Goal: Task Accomplishment & Management: Manage account settings

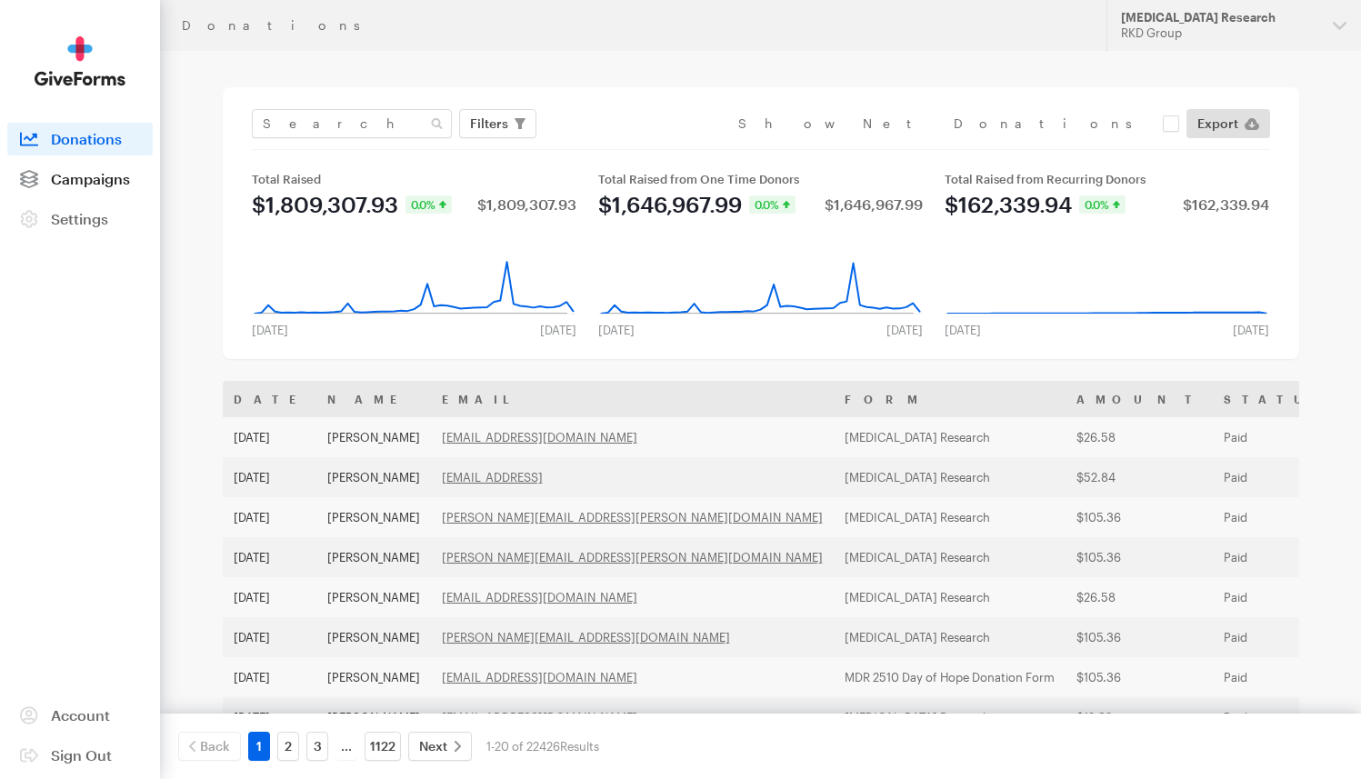
click at [98, 182] on span "Campaigns" at bounding box center [90, 178] width 79 height 17
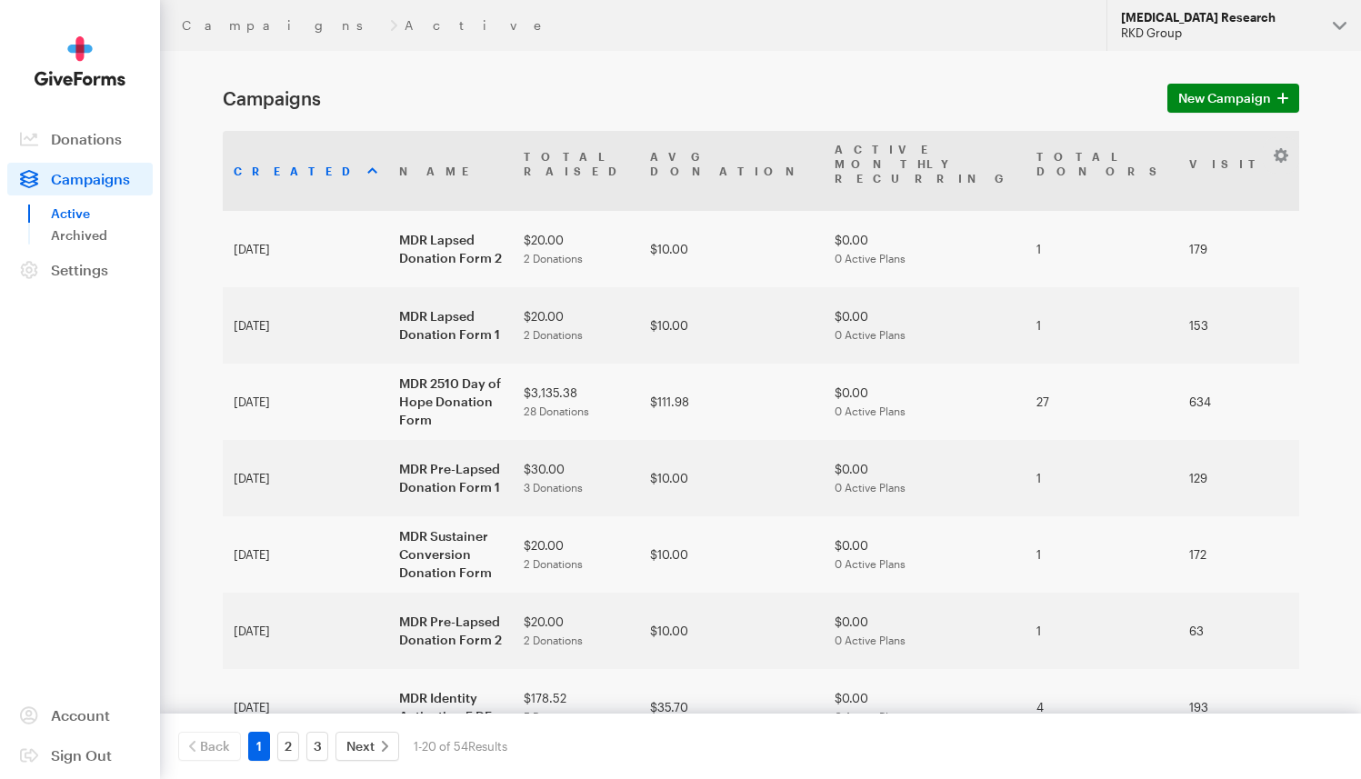
click at [1190, 17] on div "[MEDICAL_DATA] Research" at bounding box center [1219, 17] width 197 height 15
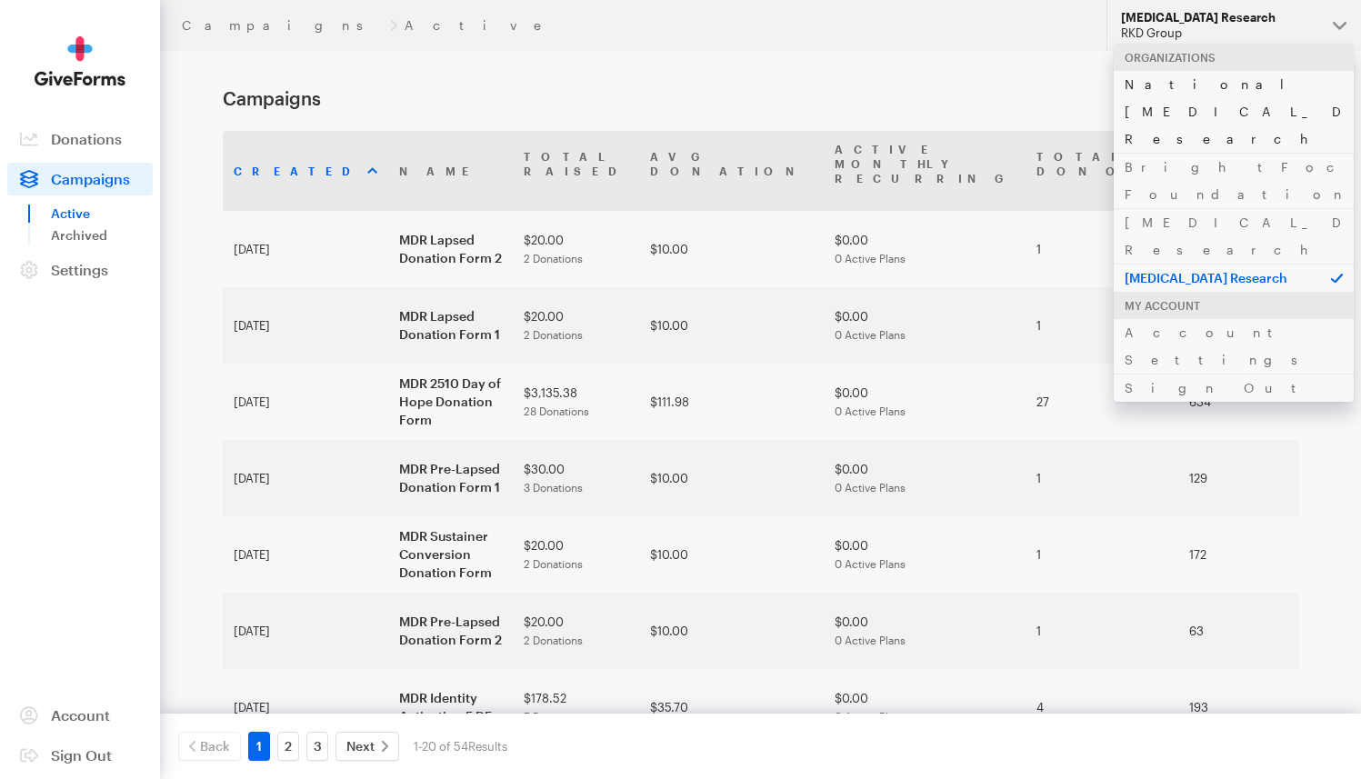
click at [1183, 91] on link "National [MEDICAL_DATA] Research" at bounding box center [1234, 111] width 240 height 83
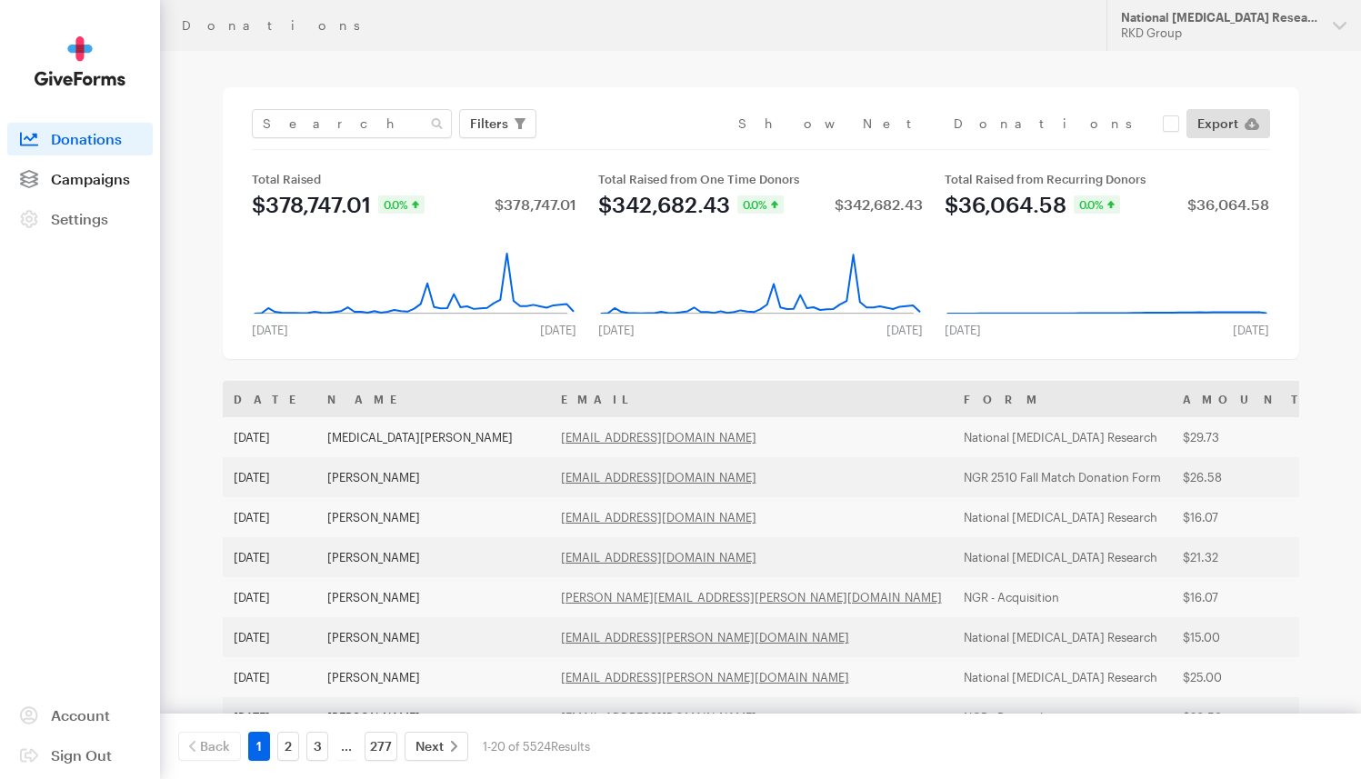
click at [100, 177] on span "Campaigns" at bounding box center [90, 178] width 79 height 17
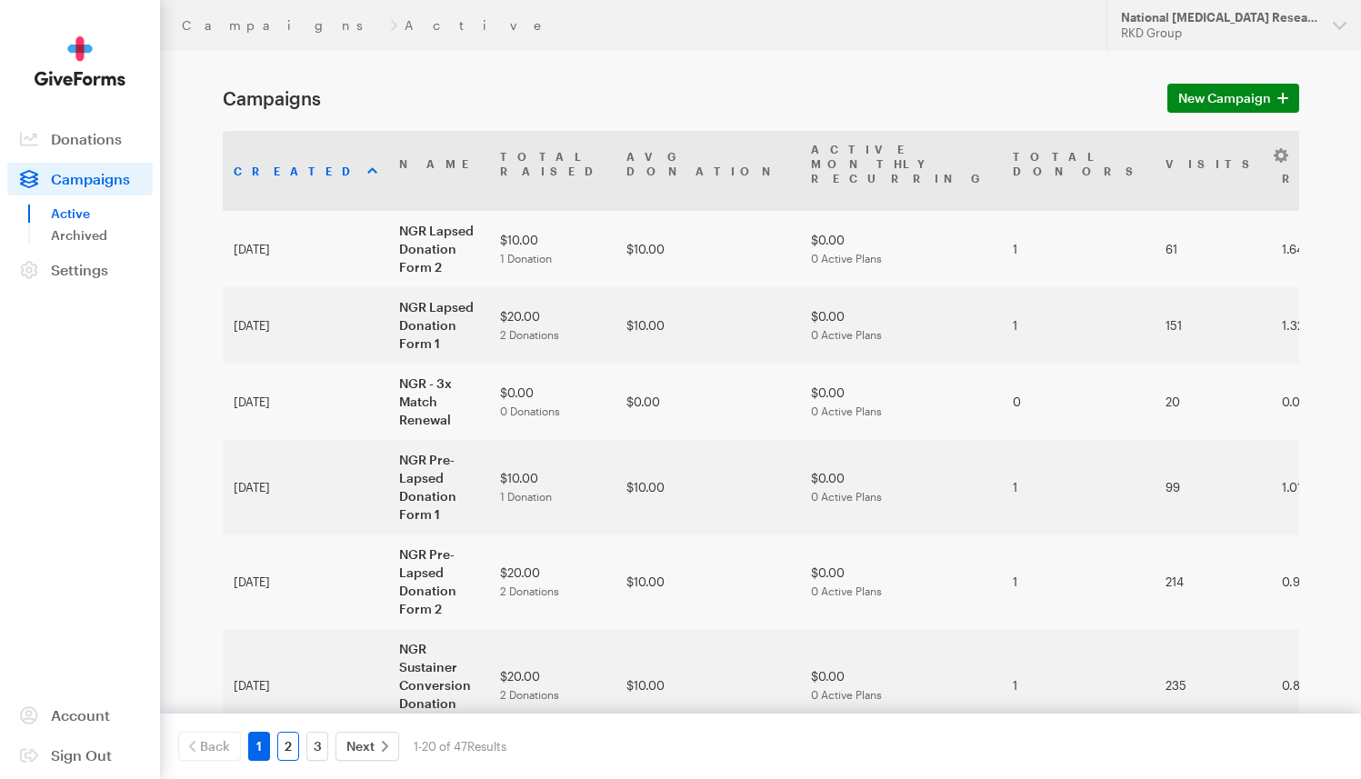
click at [286, 748] on link "2" at bounding box center [288, 746] width 22 height 29
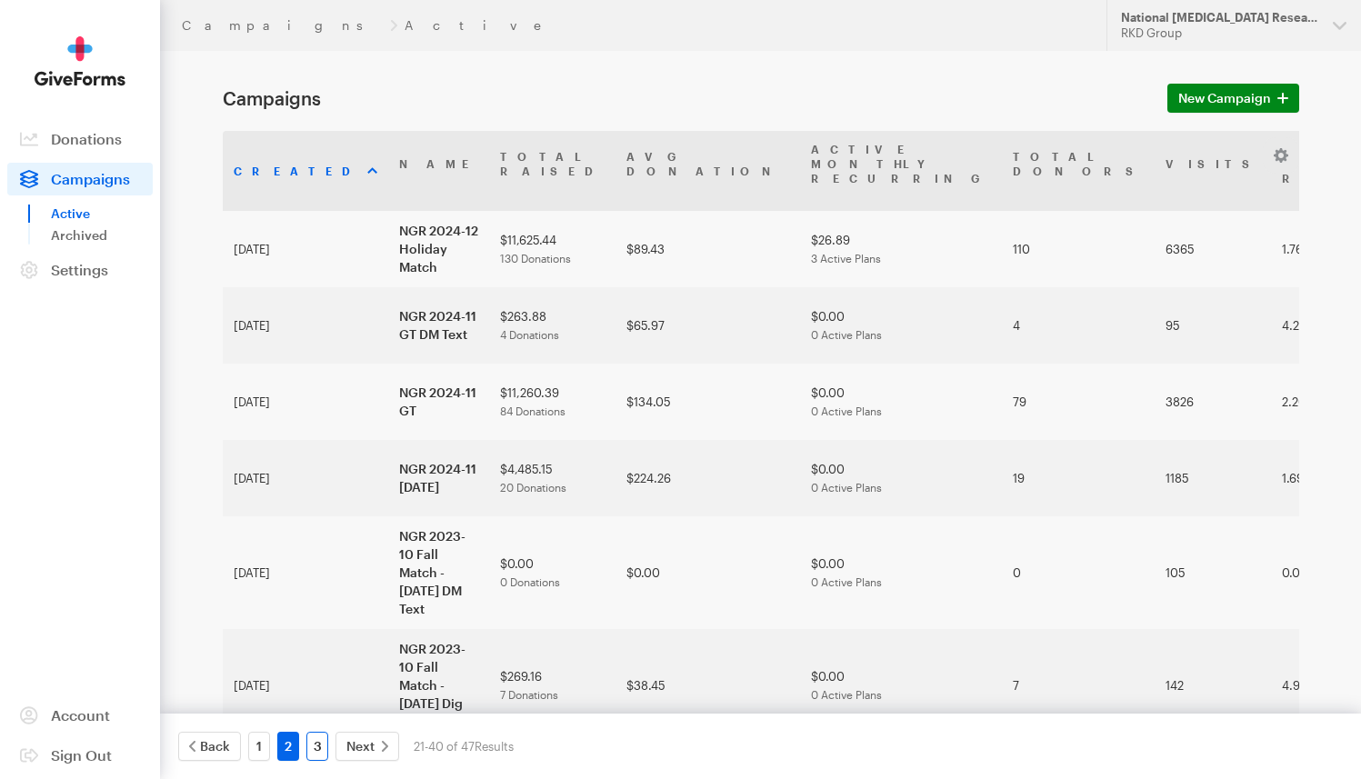
click at [317, 741] on link "3" at bounding box center [317, 746] width 22 height 29
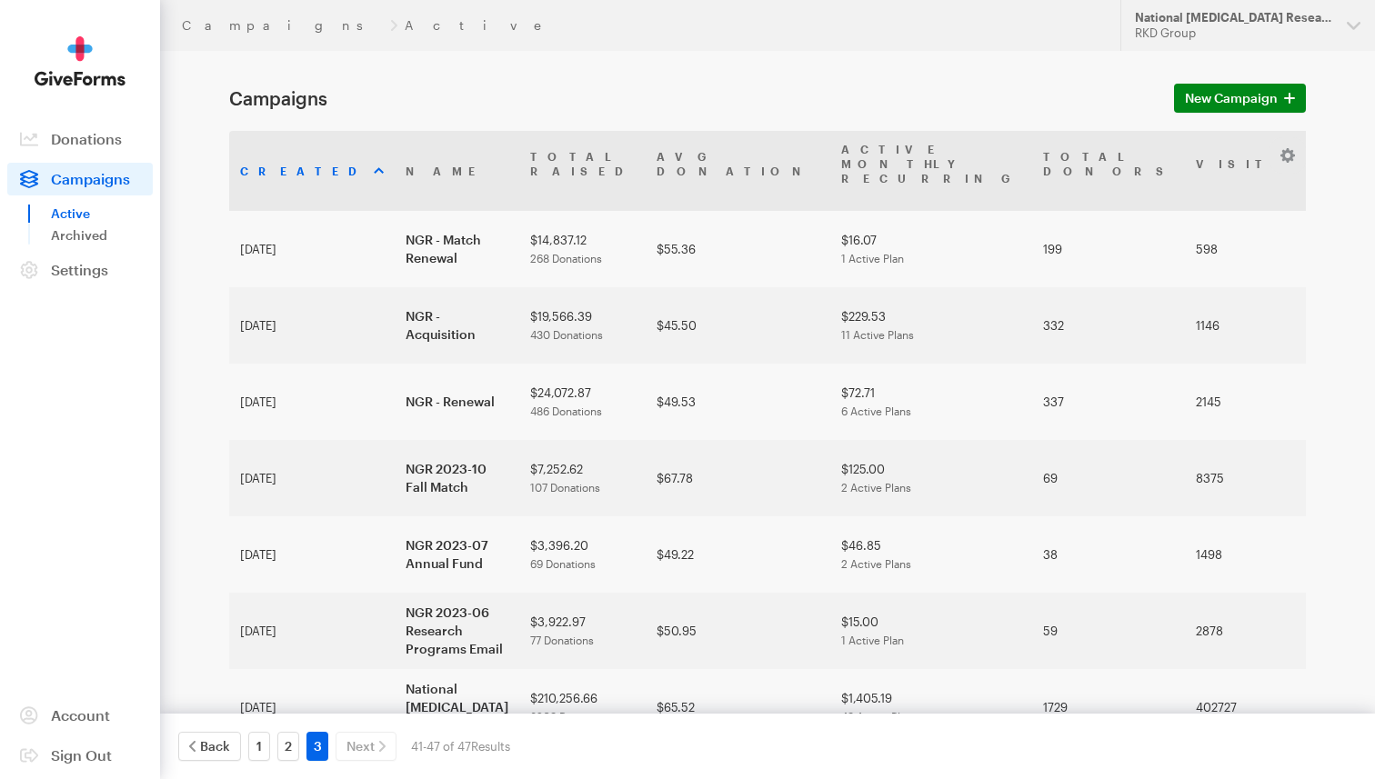
click at [312, 737] on div "3" at bounding box center [317, 746] width 29 height 29
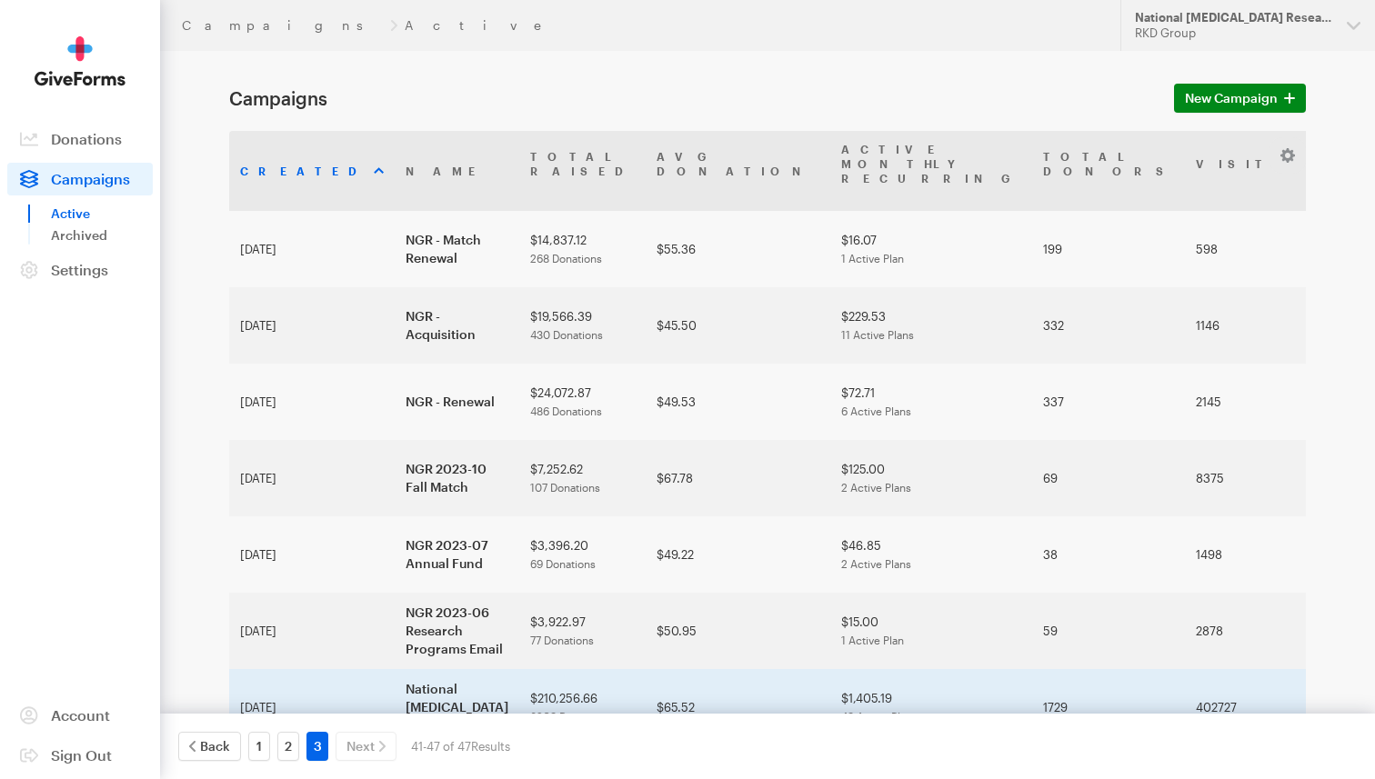
click at [395, 669] on td "National [MEDICAL_DATA] Research" at bounding box center [457, 707] width 125 height 76
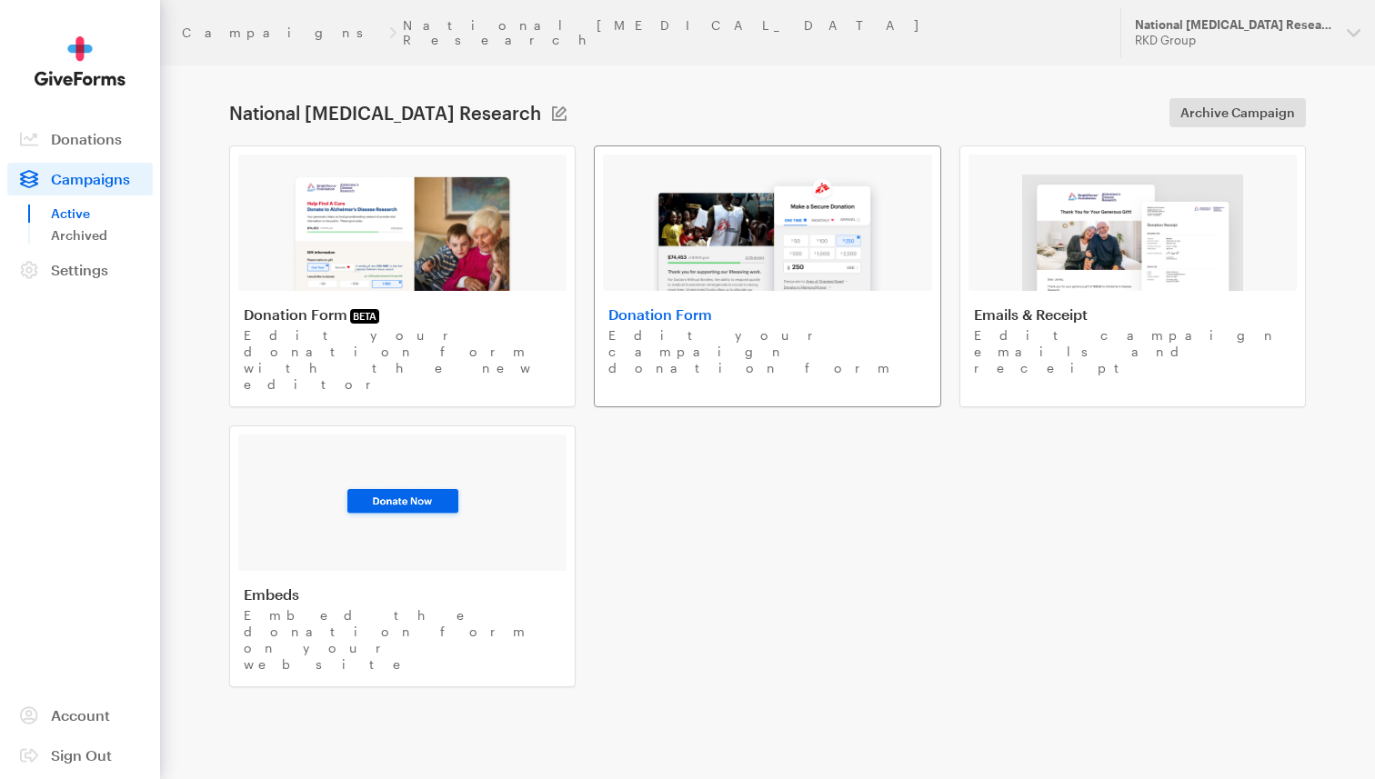
click at [736, 227] on img at bounding box center [767, 233] width 232 height 116
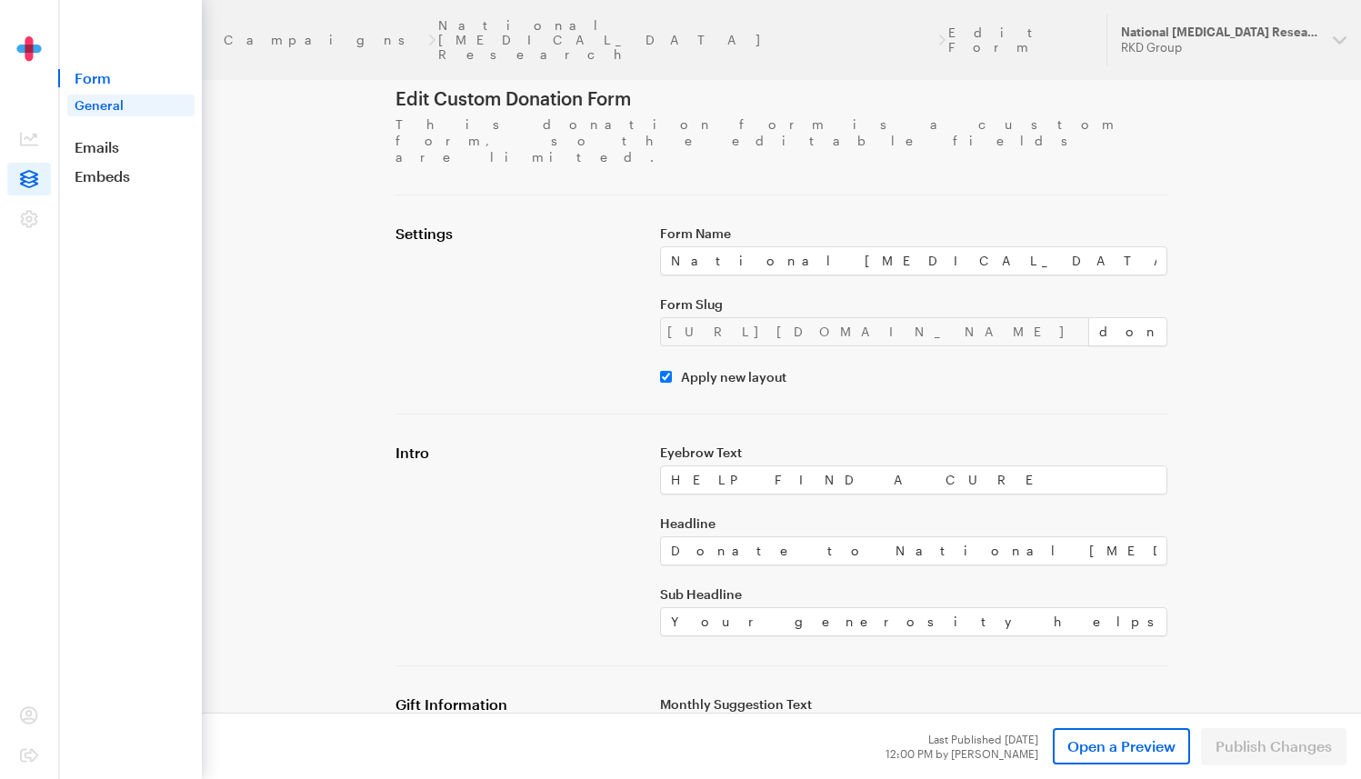
click at [270, 15] on header "Campaigns National Glaucoma Research Edit Form Updates Support National Glaucom…" at bounding box center [781, 40] width 1159 height 80
click at [269, 33] on link "Campaigns" at bounding box center [324, 40] width 201 height 15
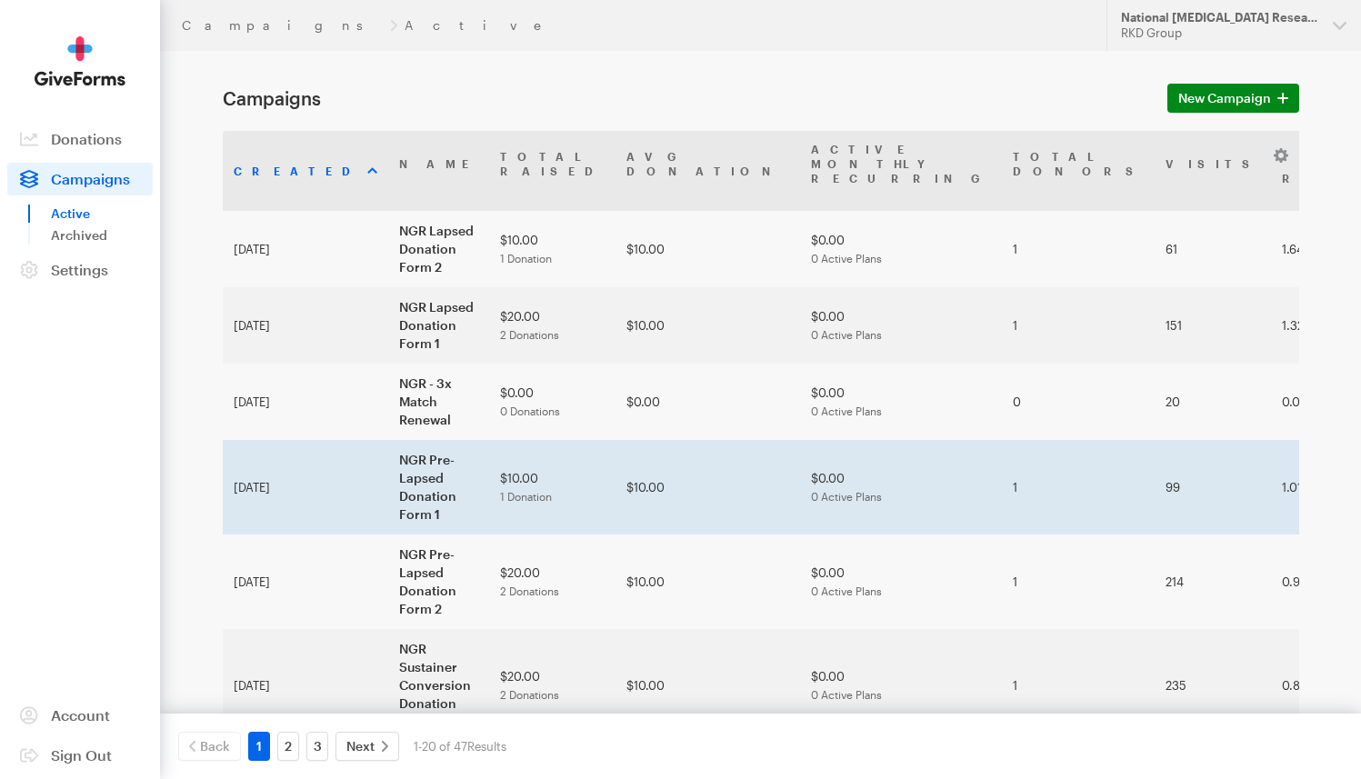
scroll to position [254, 0]
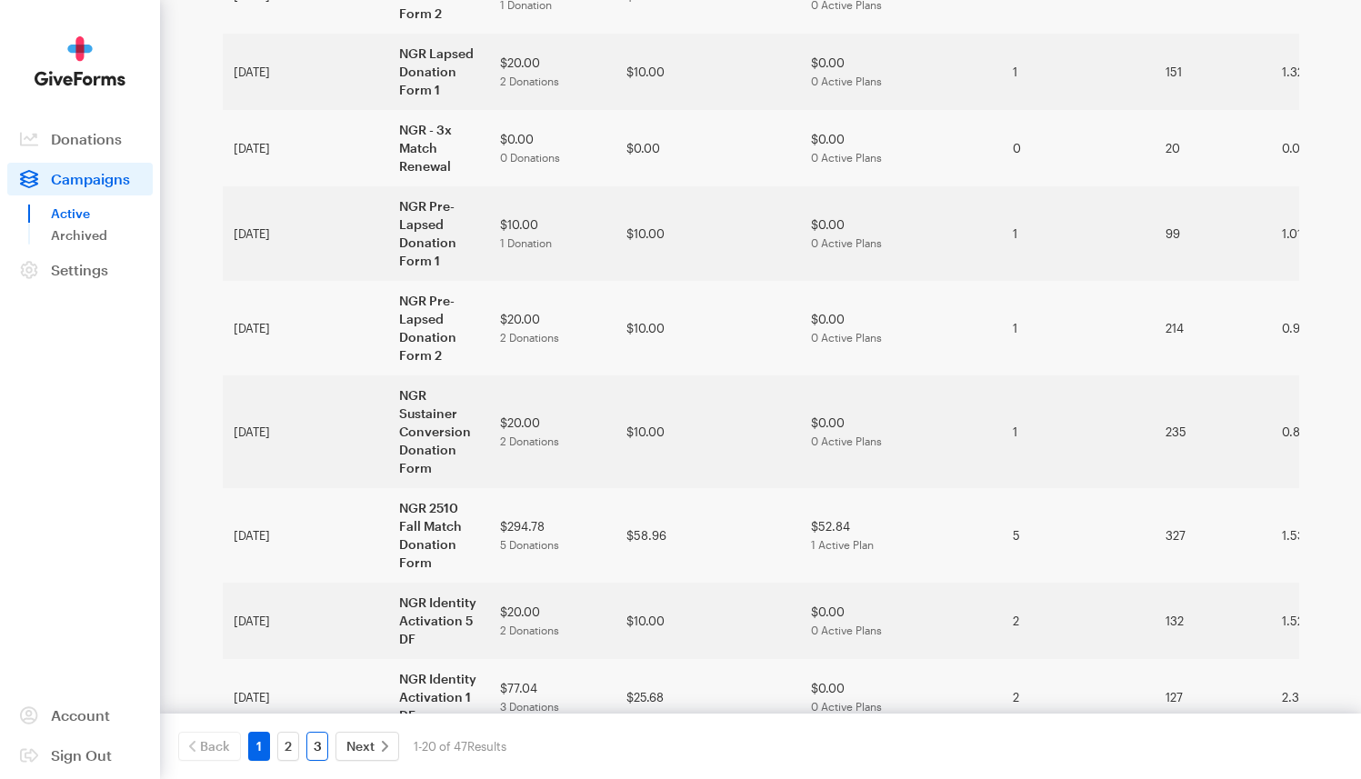
click at [322, 740] on link "3" at bounding box center [317, 746] width 22 height 29
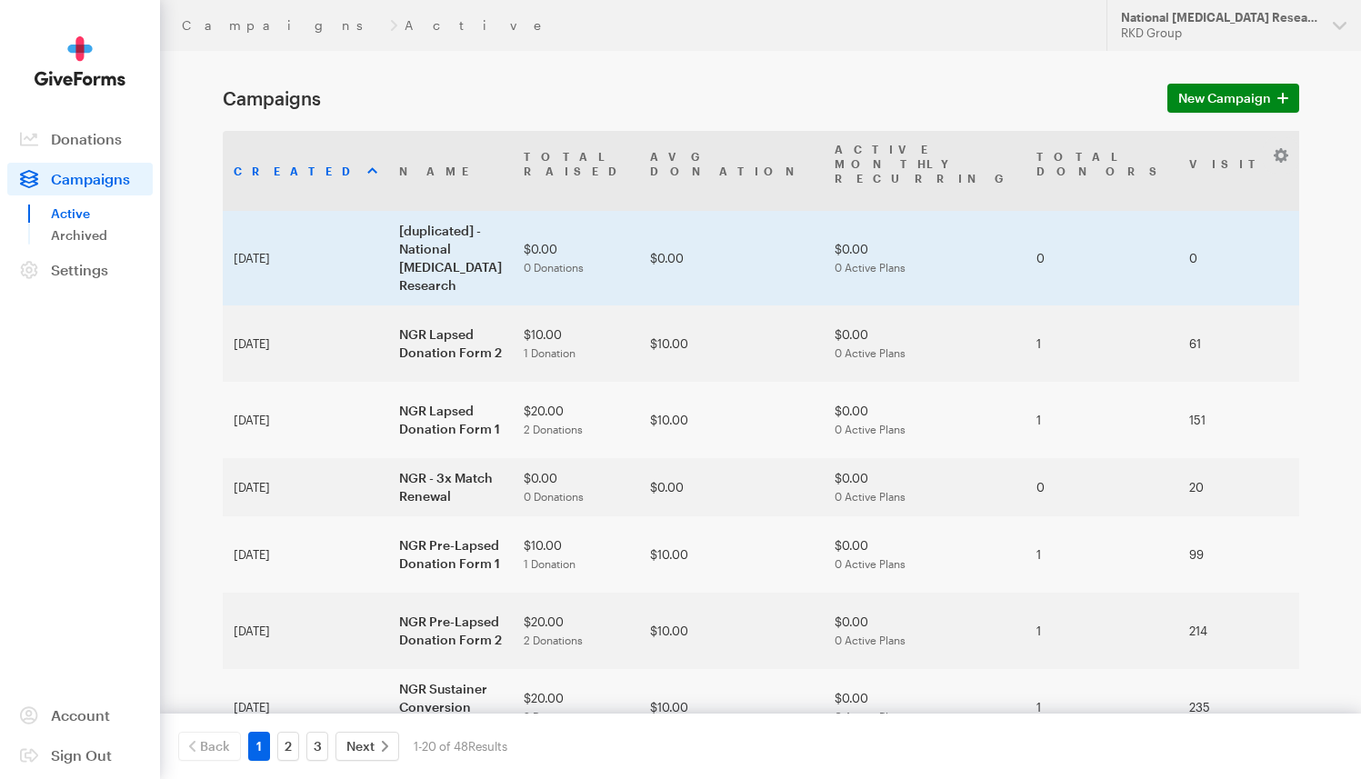
click at [388, 225] on td "[duplicated] - National Glaucoma Research" at bounding box center [450, 258] width 125 height 95
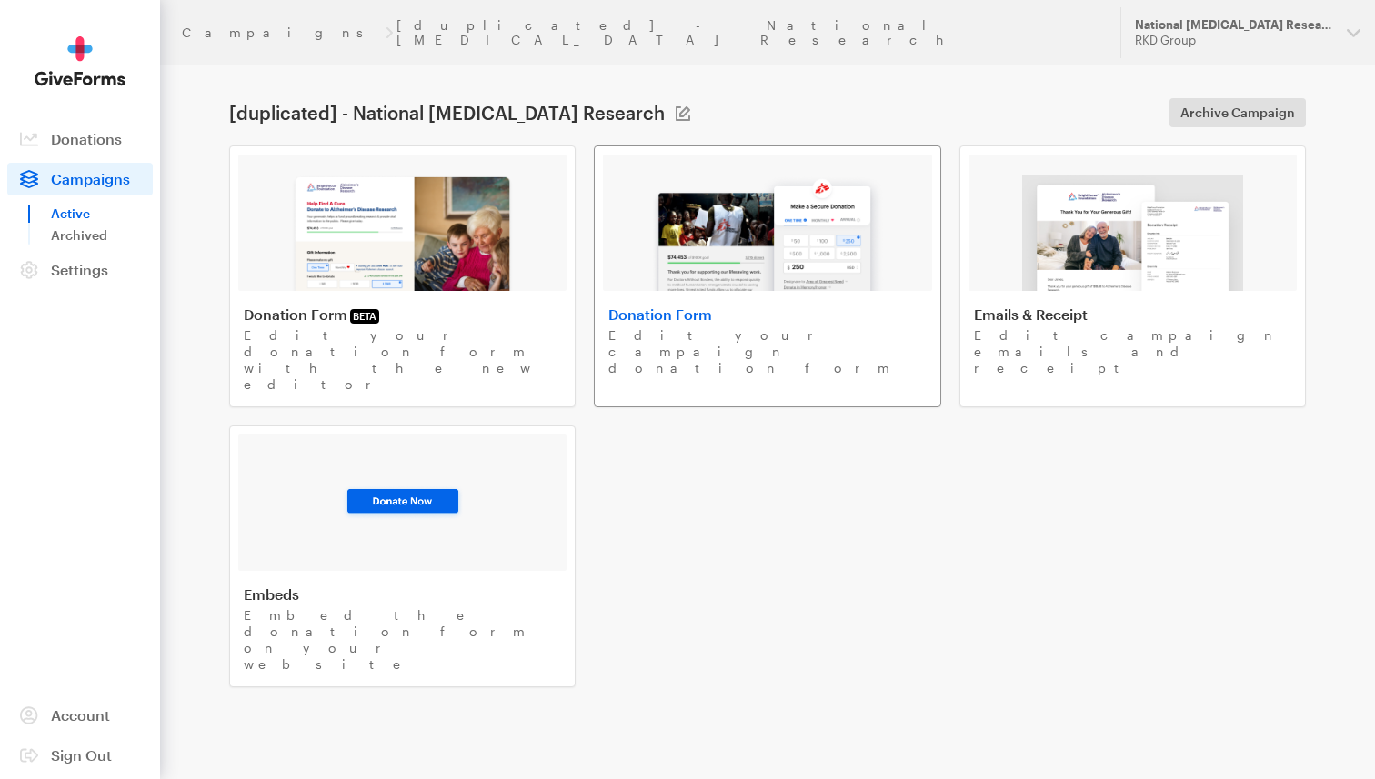
click at [820, 215] on img at bounding box center [767, 233] width 232 height 116
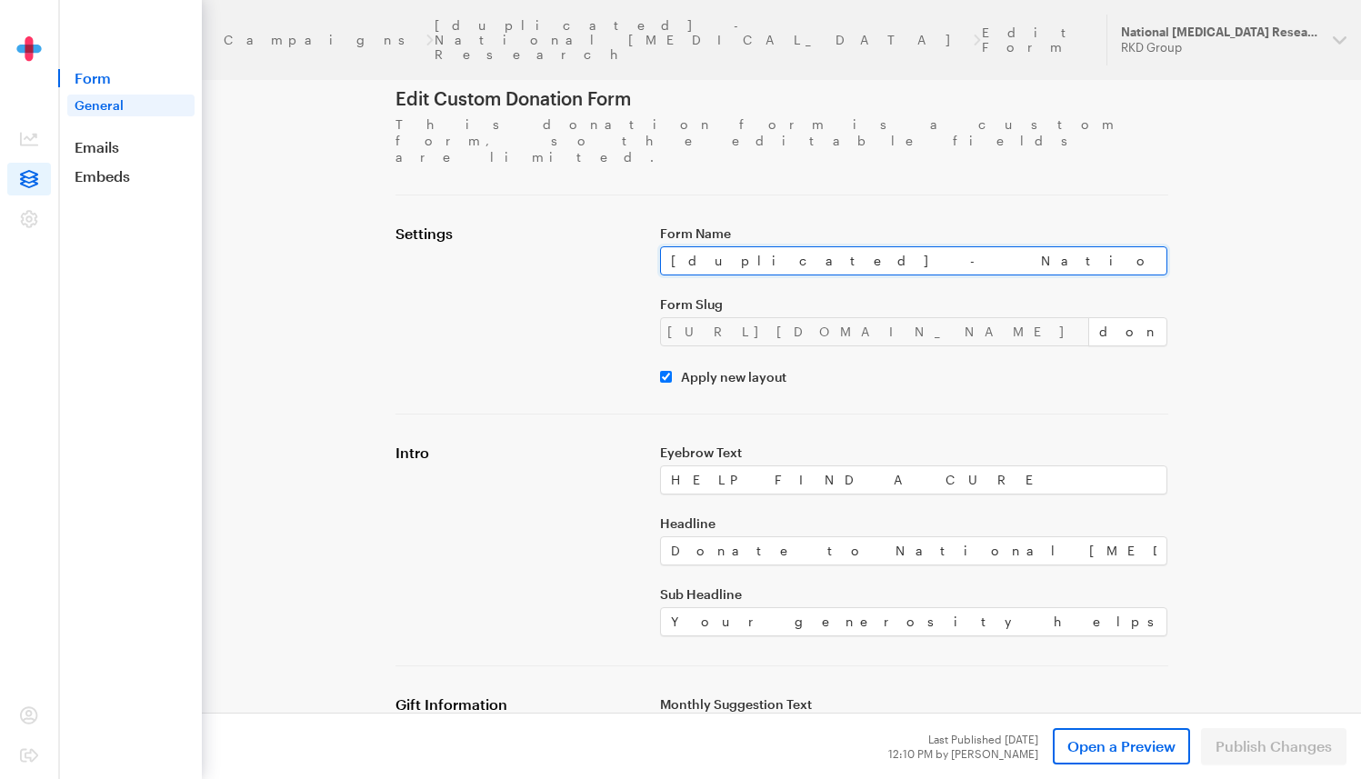
drag, startPoint x: 974, startPoint y: 233, endPoint x: 644, endPoint y: 231, distance: 330.1
click at [644, 231] on div "Settings Form Name [duplicated] - National Glaucoma Research Form Slug https://…" at bounding box center [782, 305] width 795 height 160
paste input "NGR 2511 Thanksgiving Donation Form"
type input "NGR 2511 Thanksgiving Donation Form"
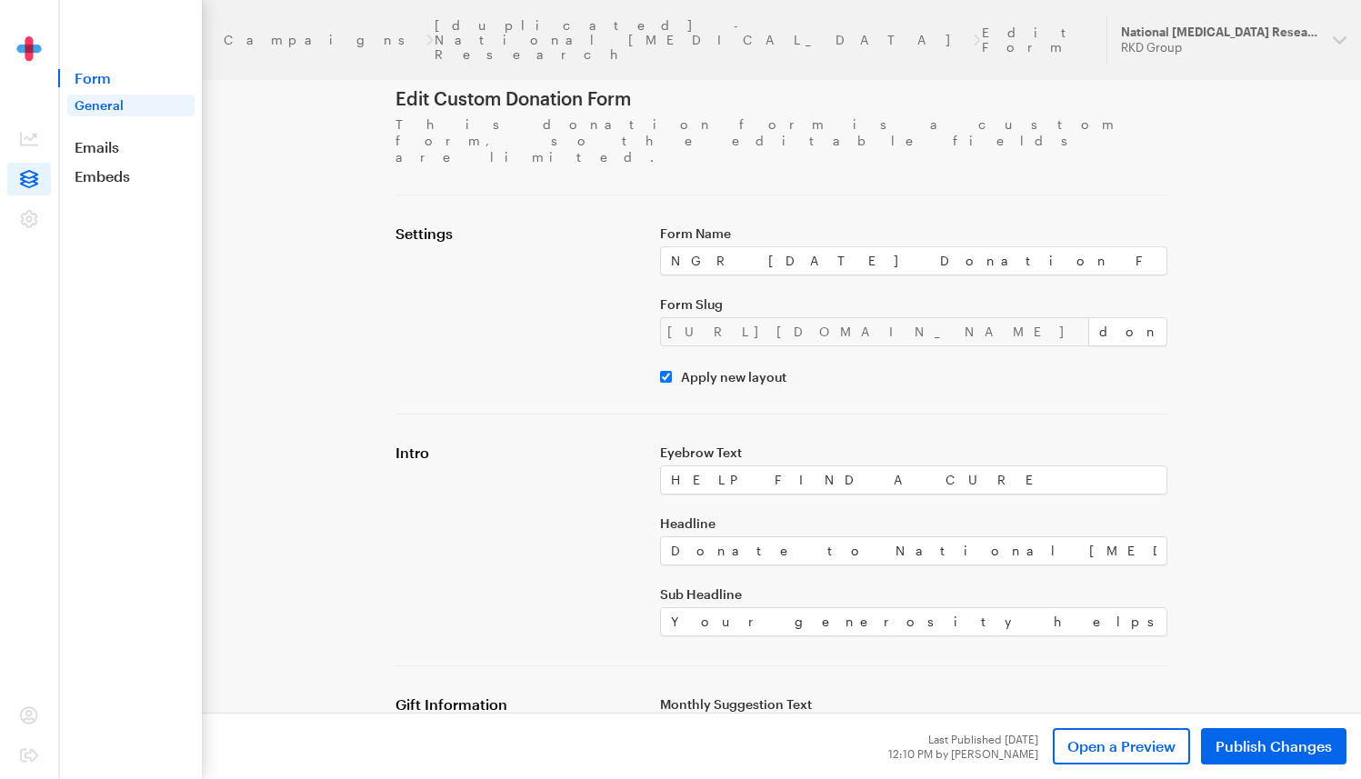
click at [1289, 750] on span "Publish Changes" at bounding box center [1274, 747] width 116 height 22
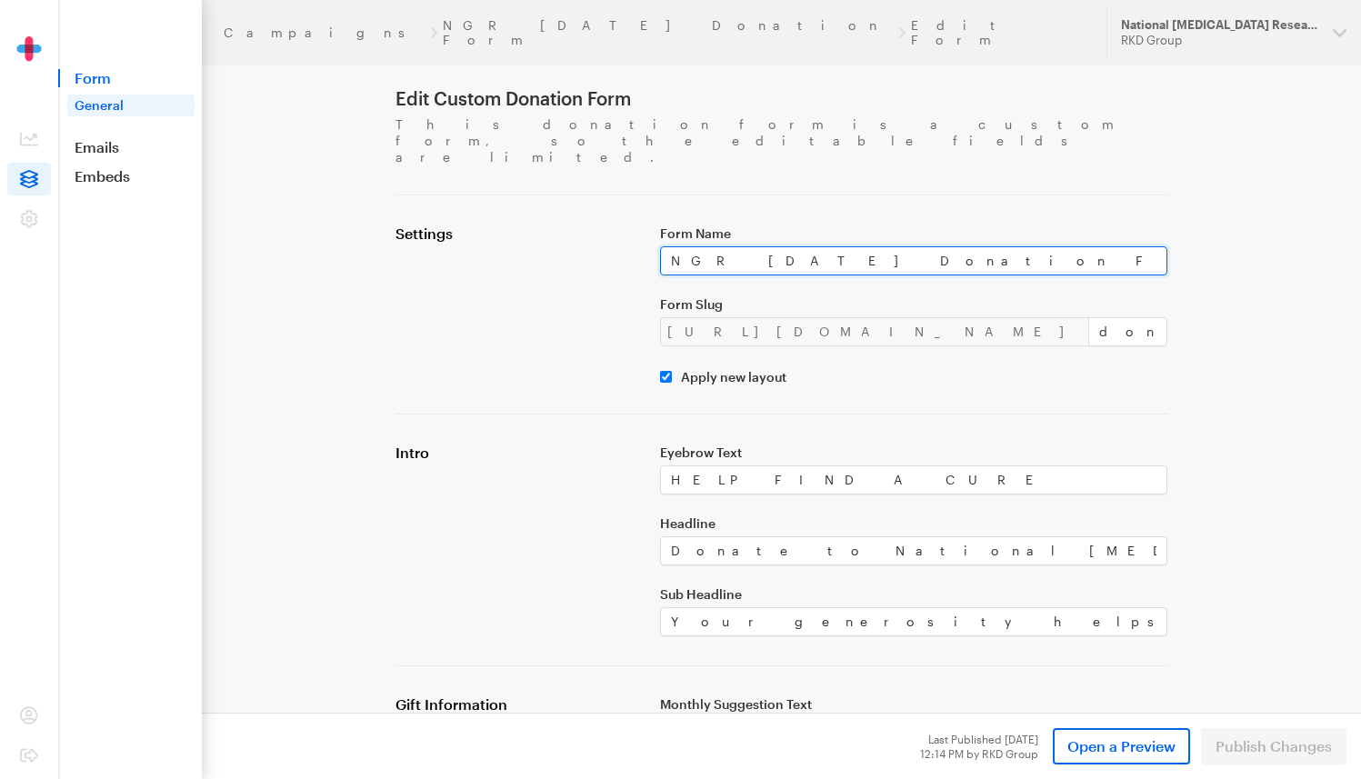
click at [795, 246] on input "NGR [DATE] Donation Form" at bounding box center [914, 260] width 508 height 29
click at [796, 246] on input "NGR [DATE] Donation Form" at bounding box center [914, 260] width 508 height 29
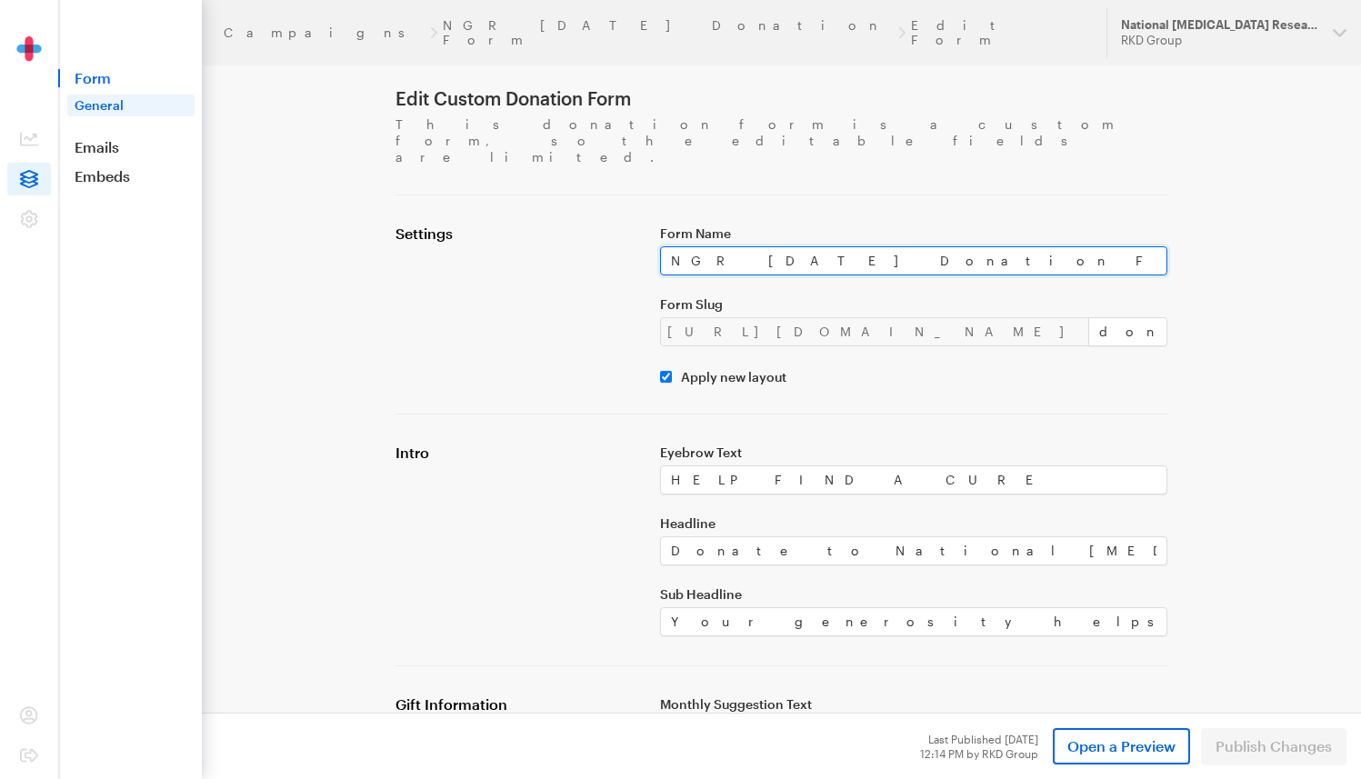
click at [953, 246] on input "NGR [DATE] Donation Form" at bounding box center [914, 260] width 508 height 29
drag, startPoint x: 984, startPoint y: 229, endPoint x: 656, endPoint y: 225, distance: 327.4
click at [656, 225] on div "Form Name NGR 2511 Thanksgiving Donation Form Form Slug https://donate.brightfo…" at bounding box center [914, 305] width 530 height 160
click at [788, 246] on input "NGR [DATE] Donation Form" at bounding box center [914, 260] width 508 height 29
drag, startPoint x: 809, startPoint y: 234, endPoint x: 730, endPoint y: 231, distance: 79.2
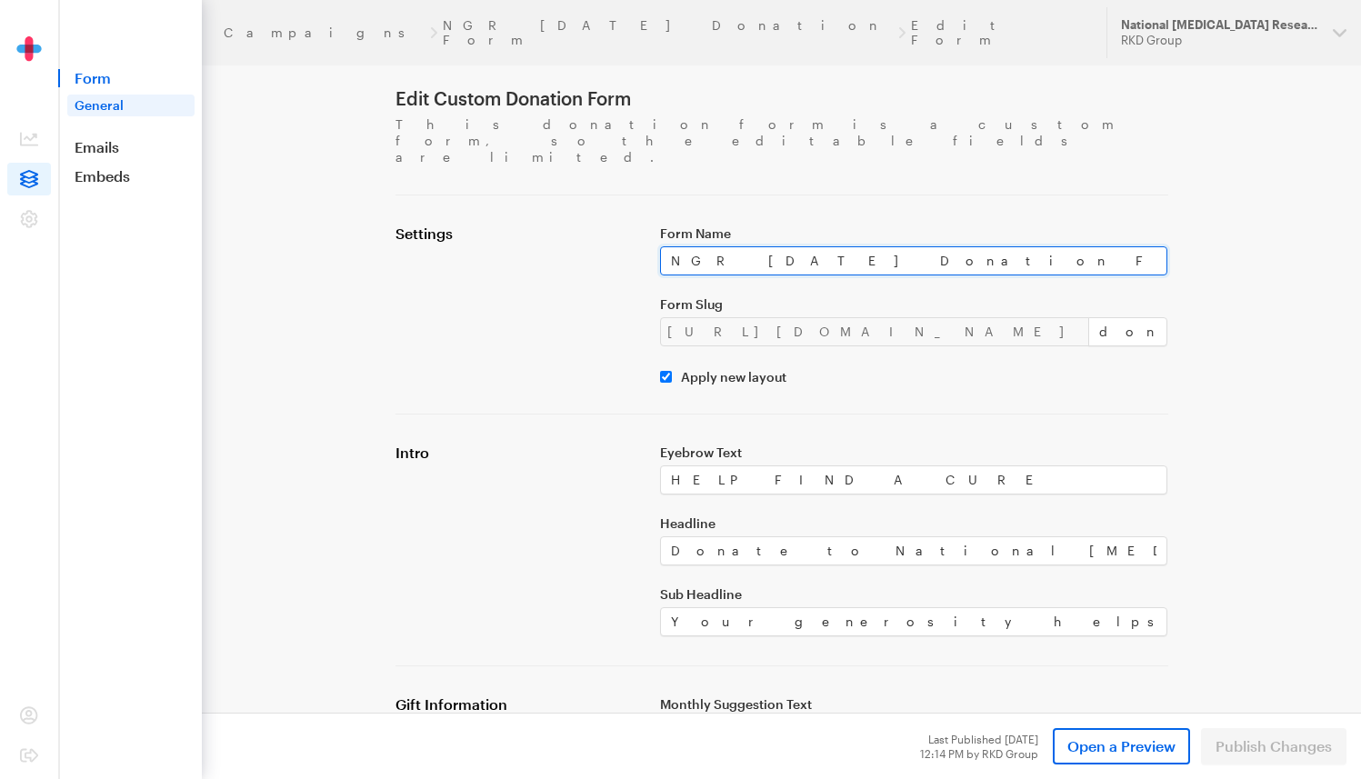
click at [730, 246] on input "NGR [DATE] Donation Form" at bounding box center [914, 260] width 508 height 29
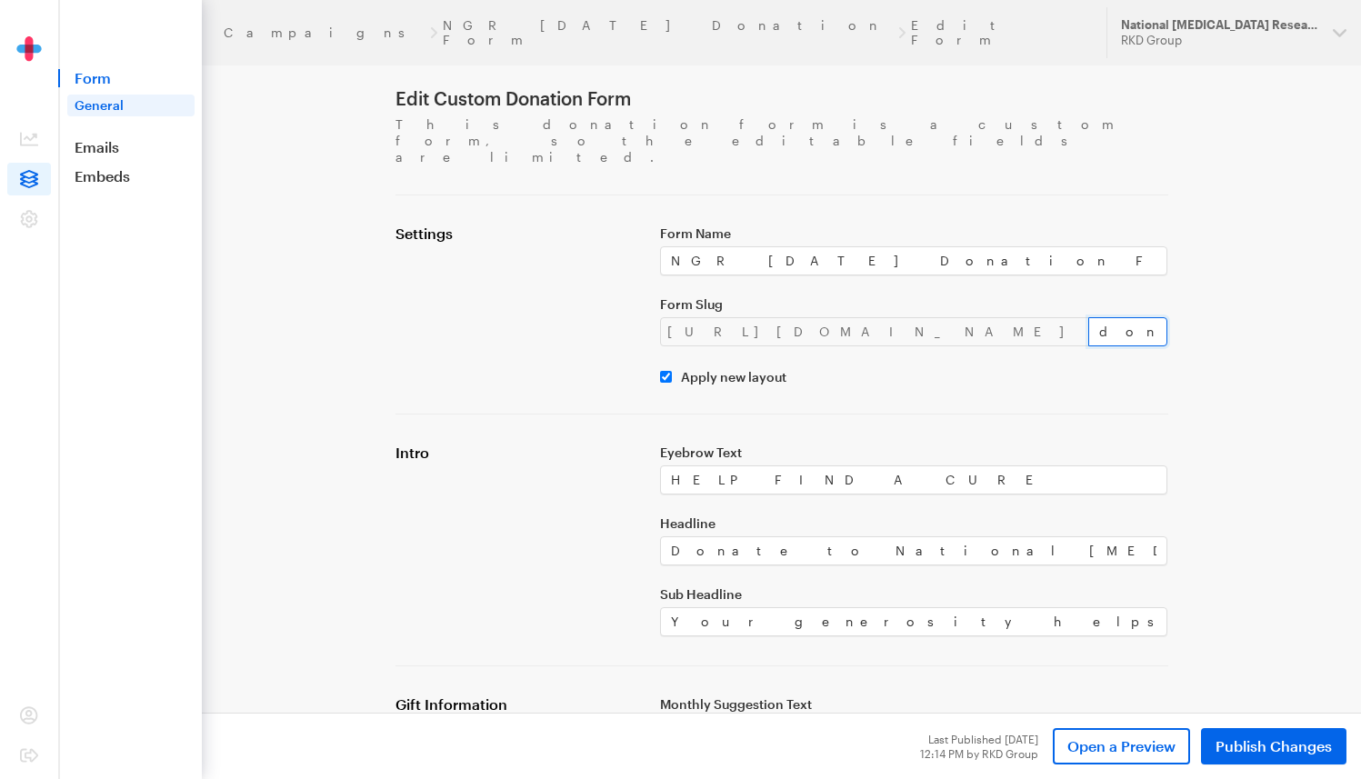
drag, startPoint x: 992, startPoint y: 304, endPoint x: 870, endPoint y: 302, distance: 121.9
click at [871, 317] on div "https://donate.brightfocus.org/ngr/ donate-2" at bounding box center [914, 331] width 508 height 29
paste input "Thanksgiving"
click at [948, 297] on label "Form Slug" at bounding box center [914, 304] width 508 height 15
click at [1088, 317] on input "Thanksgiving" at bounding box center [1128, 331] width 80 height 29
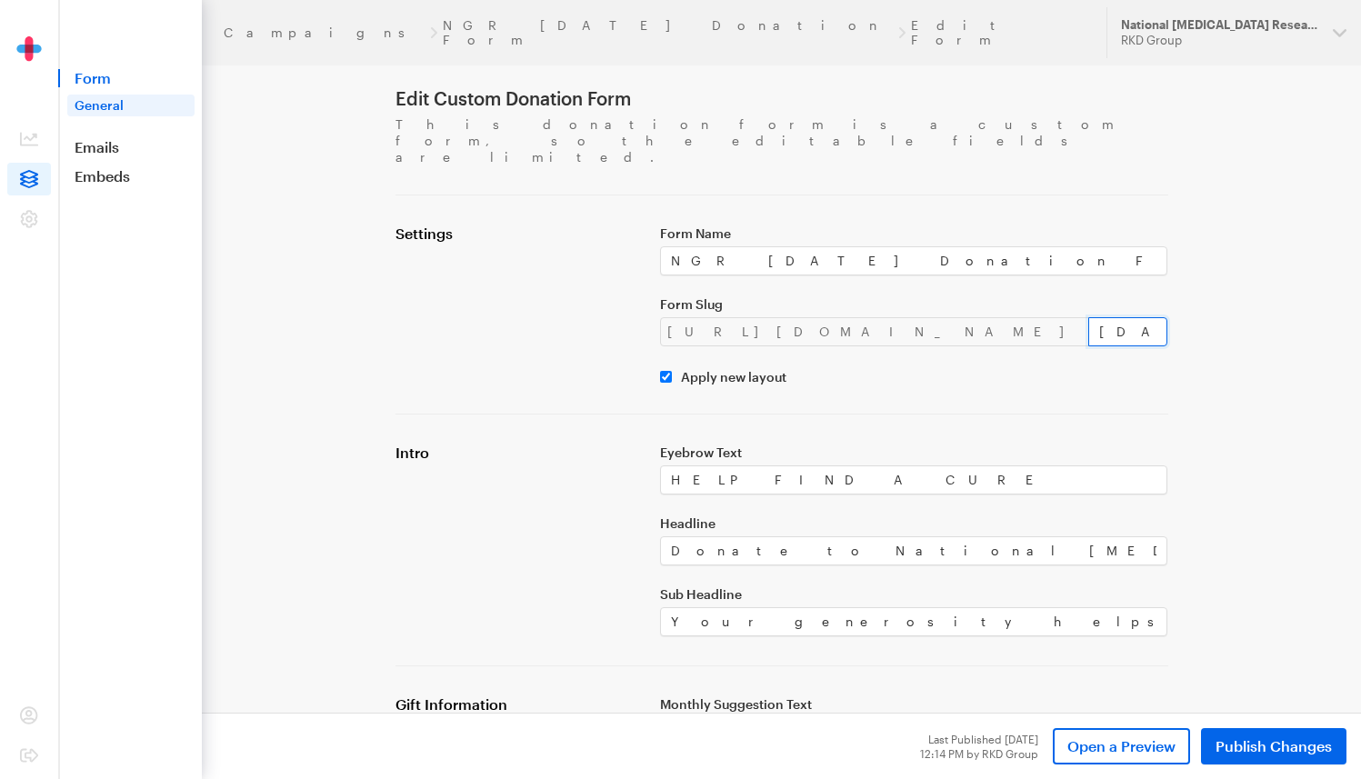
type input "thanksgiving"
click at [1011, 368] on div "Apply new layout" at bounding box center [914, 376] width 508 height 16
click at [1256, 751] on span "Publish Changes" at bounding box center [1274, 747] width 116 height 22
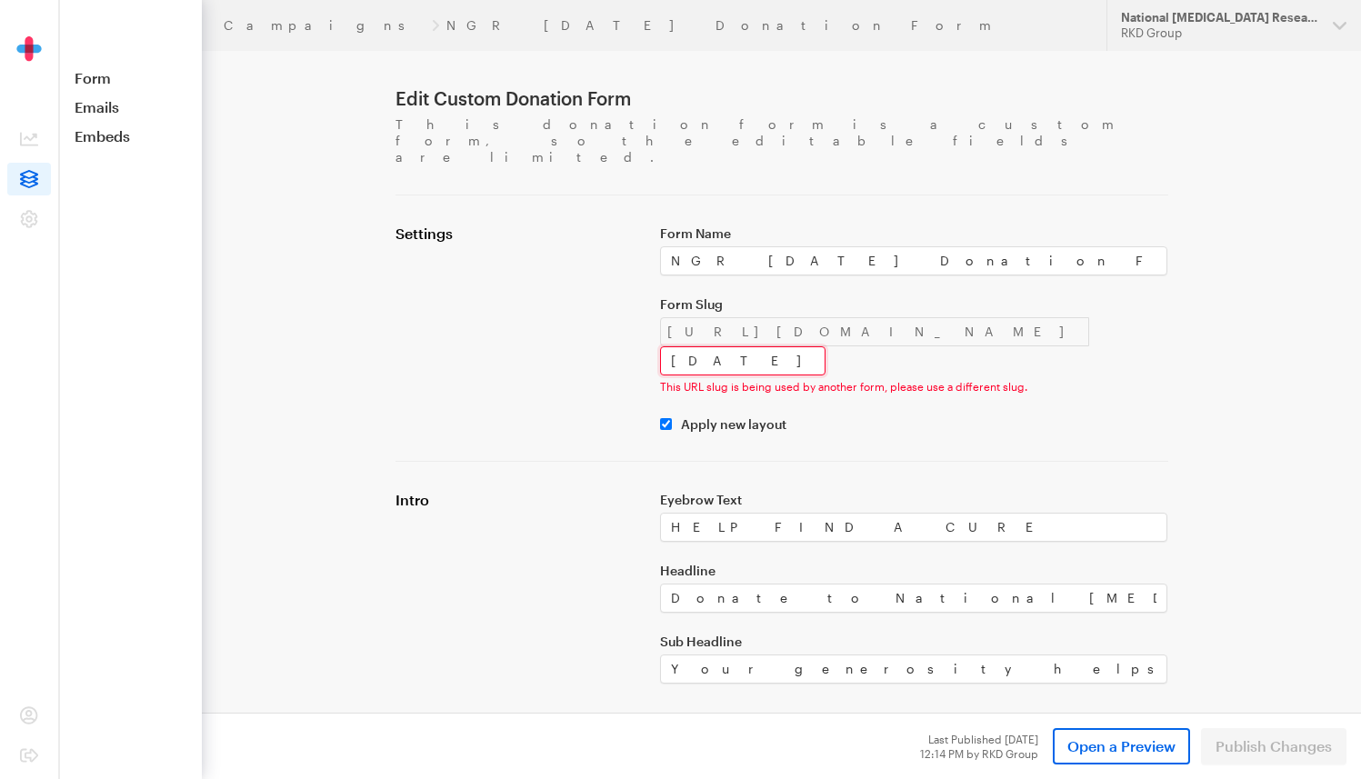
click at [826, 346] on input "thanksgiving" at bounding box center [742, 360] width 165 height 29
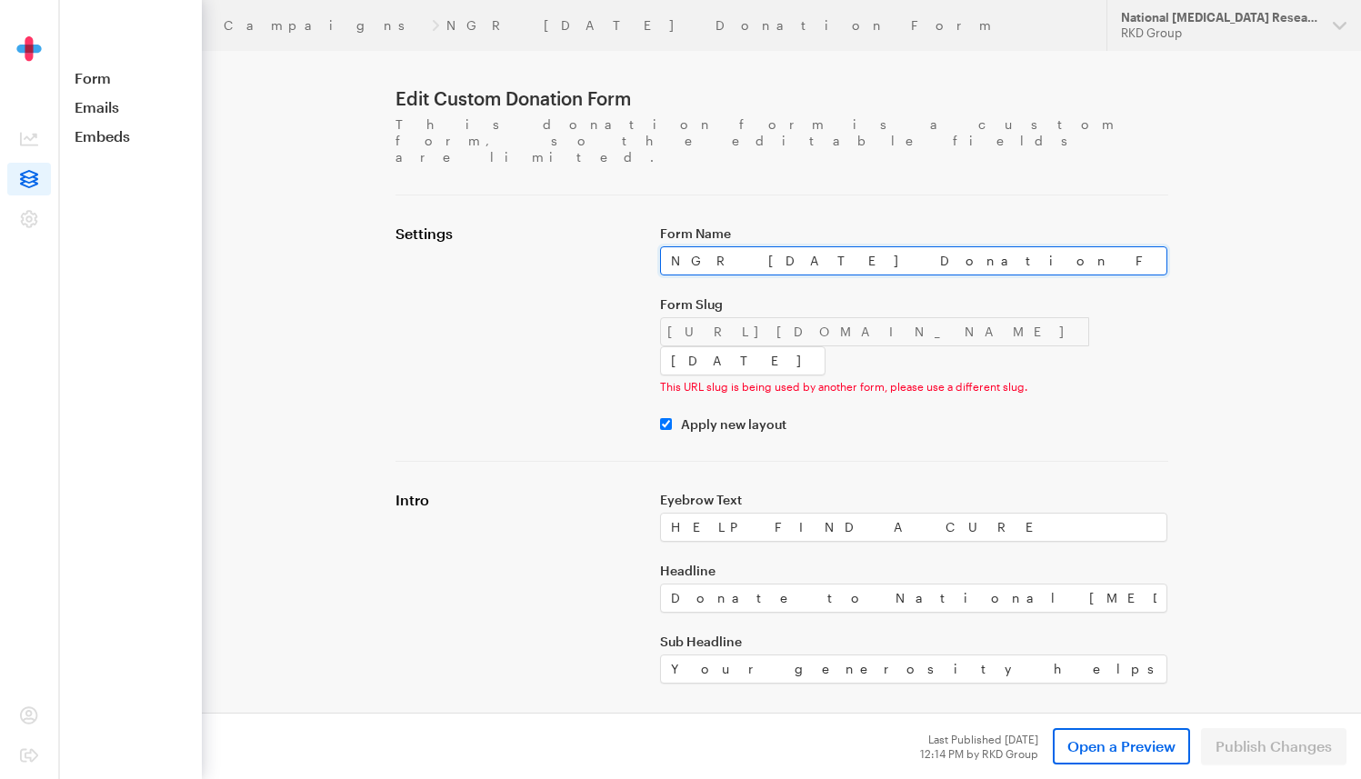
drag, startPoint x: 912, startPoint y: 227, endPoint x: 811, endPoint y: 228, distance: 100.9
click at [811, 246] on input "NGR [DATE] Donation Form" at bounding box center [914, 260] width 508 height 29
click at [712, 246] on input "NGR [DATE] Donation Form" at bounding box center [914, 260] width 508 height 29
drag, startPoint x: 726, startPoint y: 230, endPoint x: 700, endPoint y: 228, distance: 25.5
click at [700, 246] on input "NGR [DATE] Donation Form" at bounding box center [914, 260] width 508 height 29
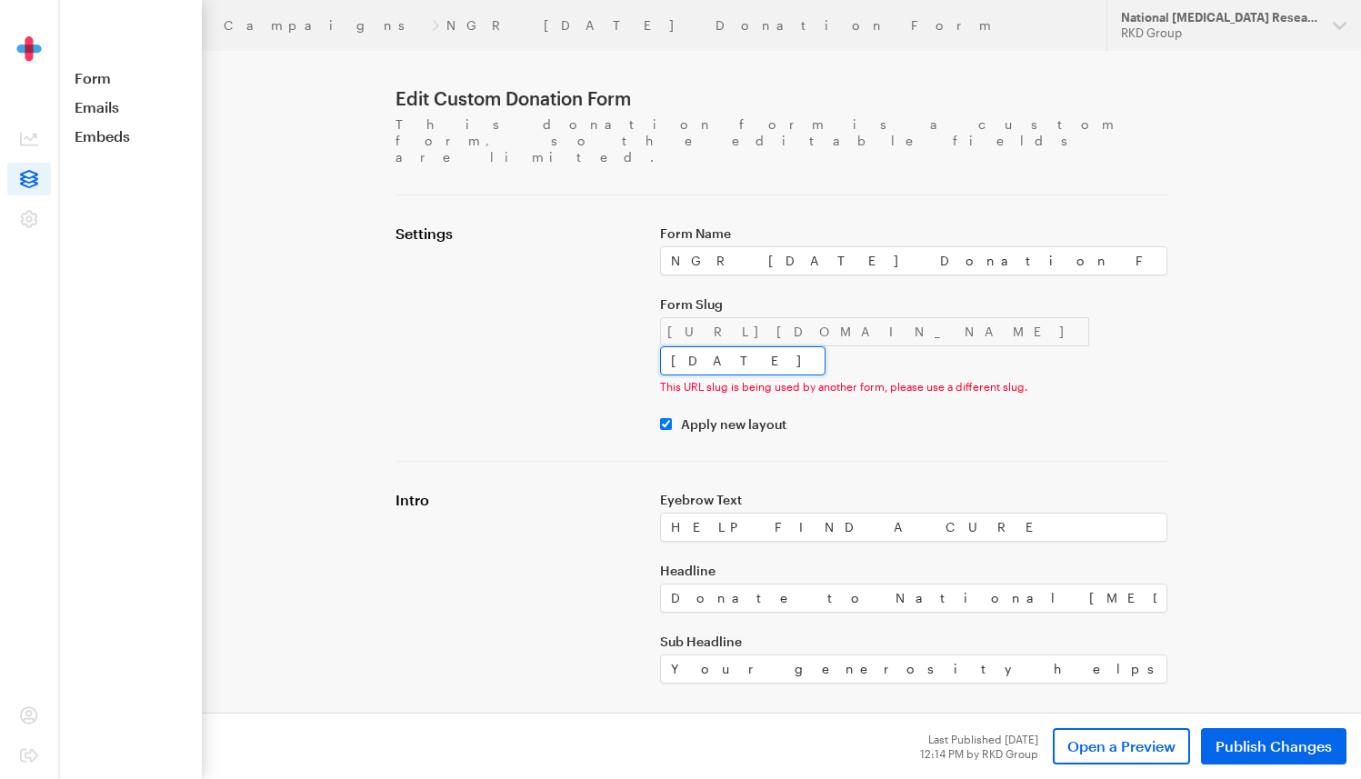
click at [826, 346] on input "thanksgiving" at bounding box center [742, 360] width 165 height 29
paste input "2511"
click at [826, 346] on input "2511thanksgiving" at bounding box center [742, 360] width 165 height 29
type input "2511-thanksgiving"
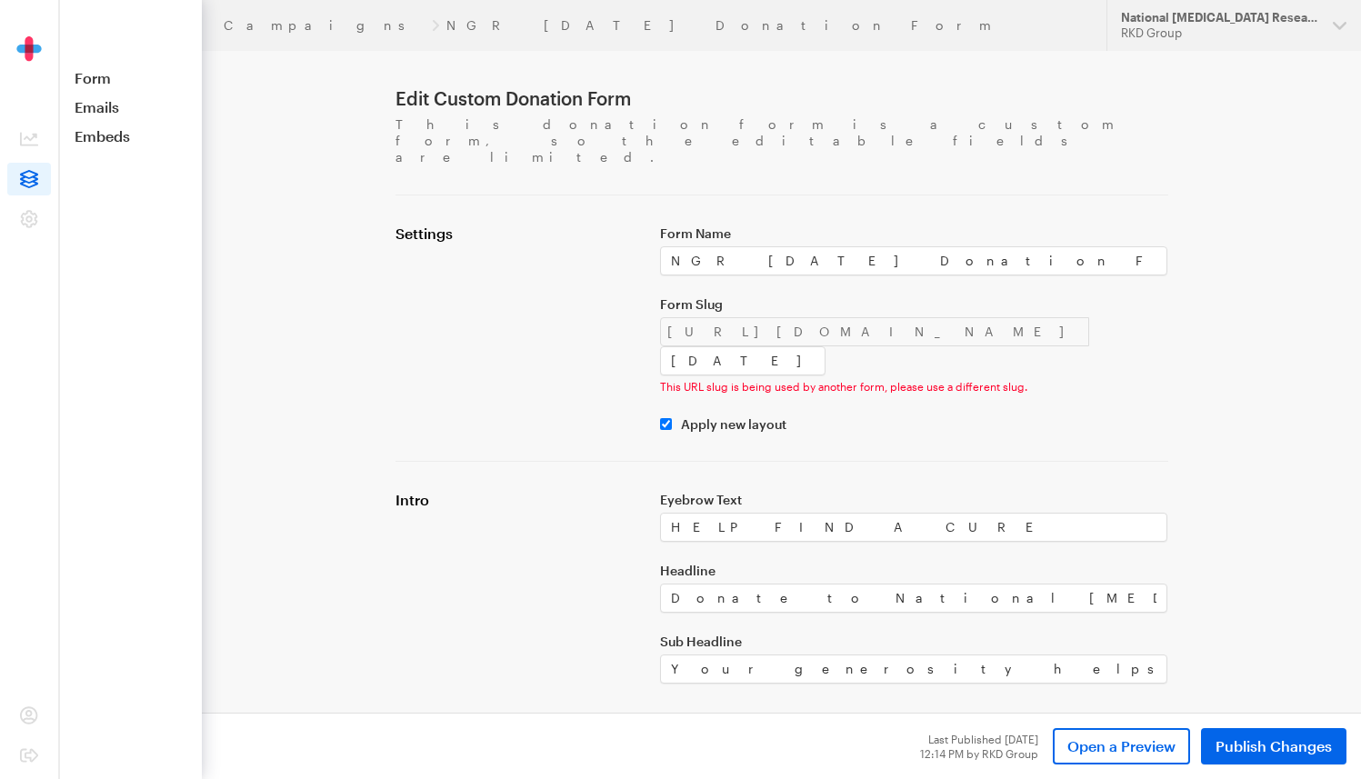
click at [1098, 379] on div "This URL slug is being used by another form, please use a different slug." at bounding box center [914, 386] width 508 height 15
click at [1263, 746] on span "Publish Changes" at bounding box center [1274, 747] width 116 height 22
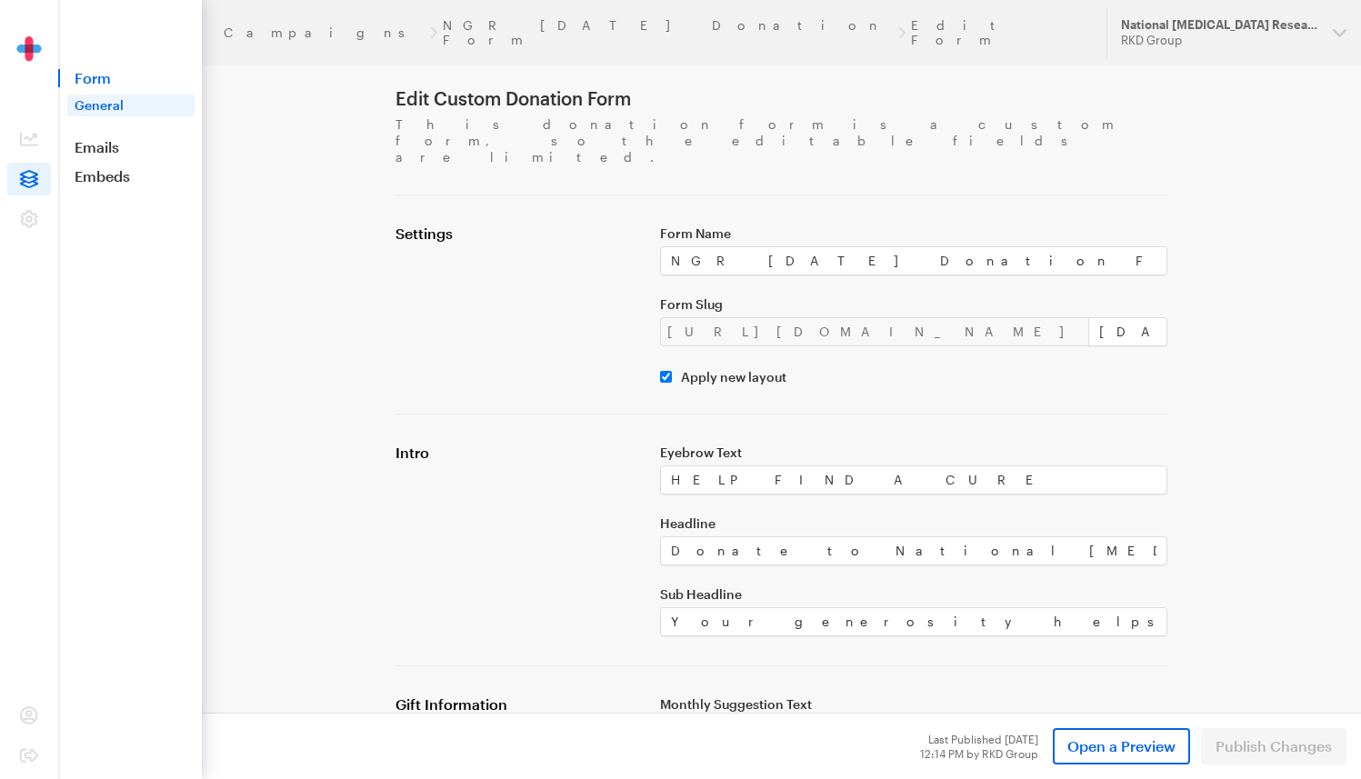
click at [1068, 368] on div "Apply new layout" at bounding box center [914, 376] width 508 height 16
click at [386, 246] on div "Settings" at bounding box center [517, 305] width 265 height 160
click at [965, 90] on h1 "Edit Custom Donation Form" at bounding box center [782, 98] width 773 height 22
click at [1088, 317] on input "2511-thanksgiving" at bounding box center [1128, 331] width 80 height 29
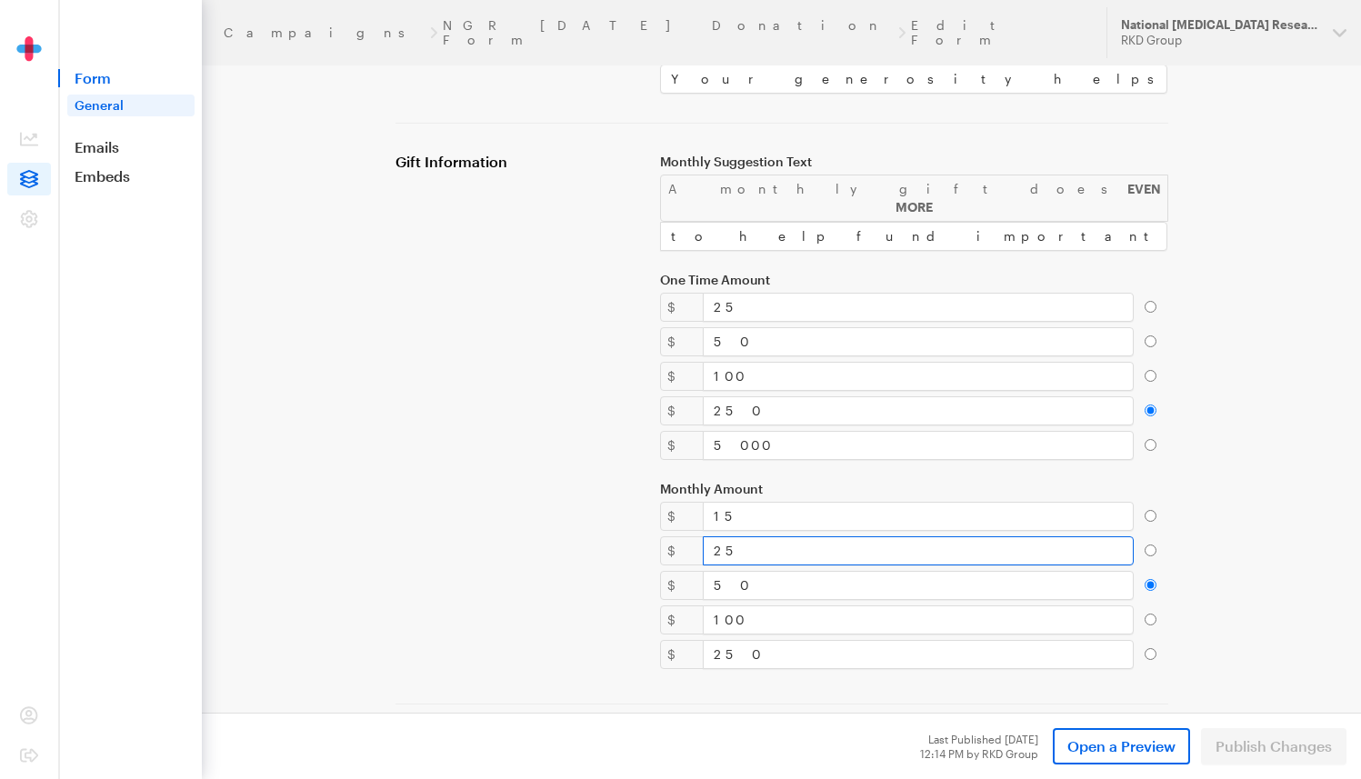
scroll to position [635, 0]
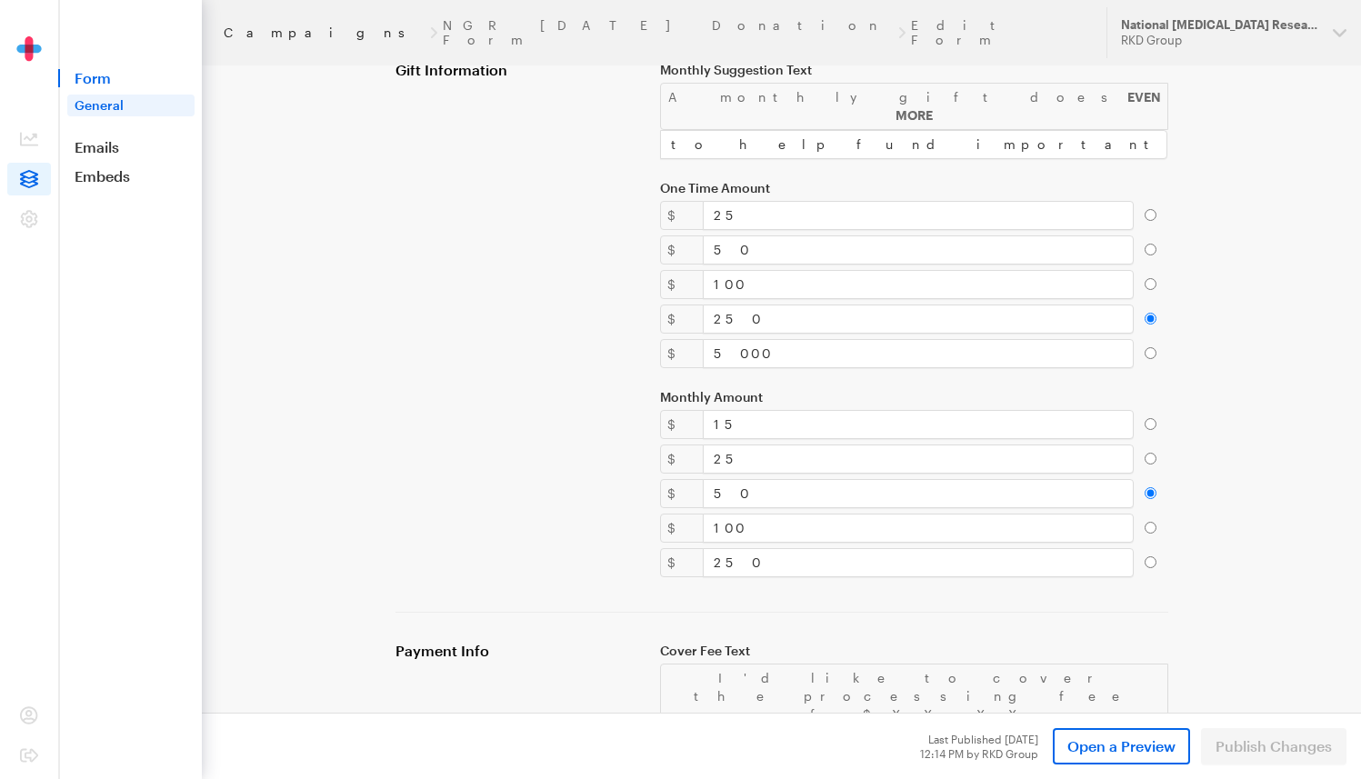
click at [278, 28] on link "Campaigns" at bounding box center [324, 32] width 201 height 15
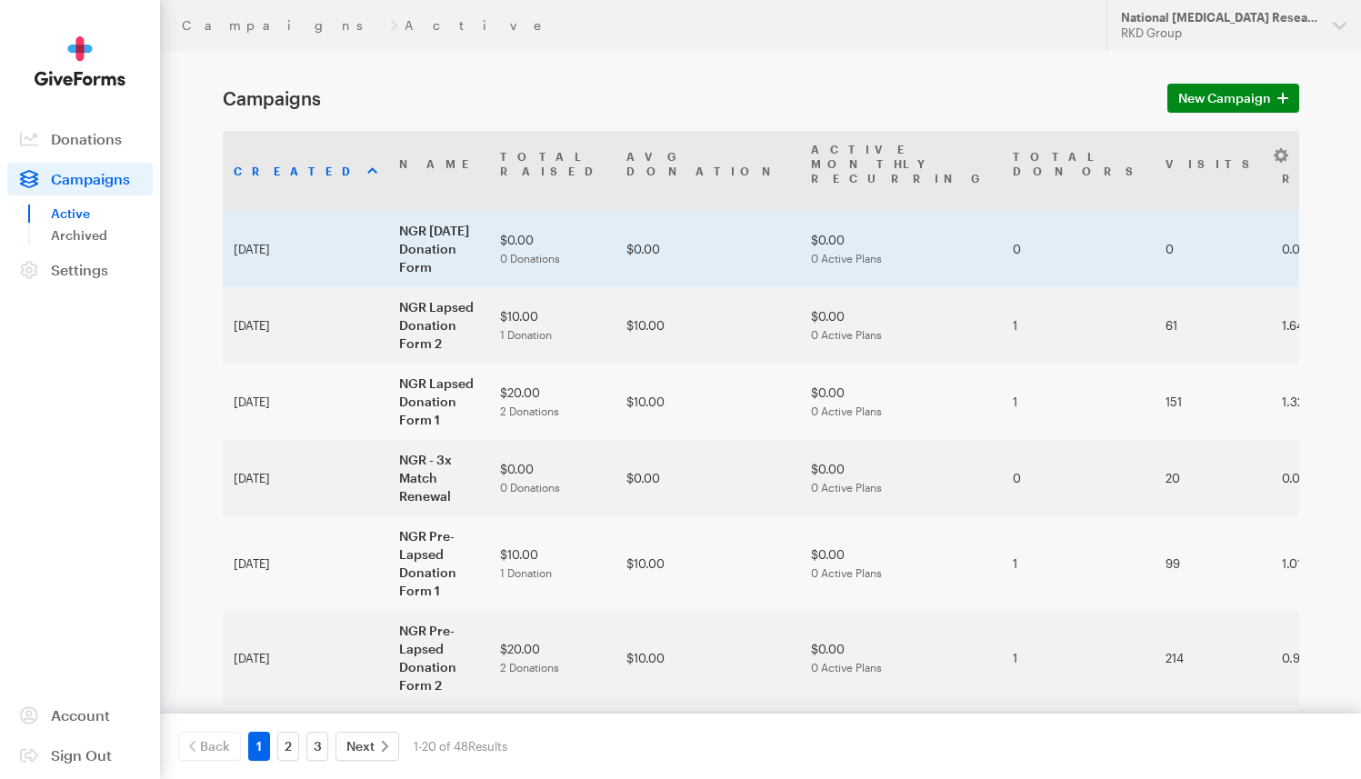
click at [396, 213] on td "NGR [DATE] Donation Form" at bounding box center [438, 249] width 101 height 76
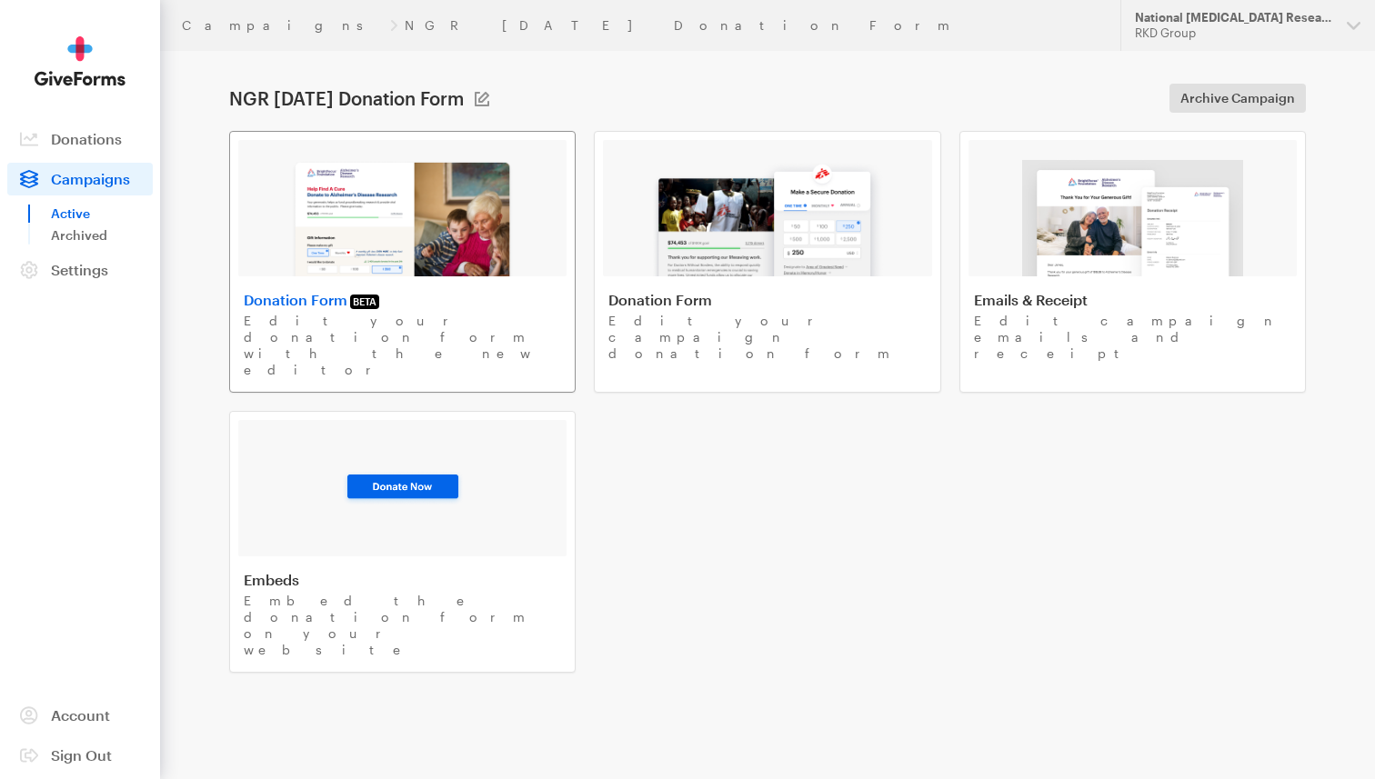
click at [442, 209] on img at bounding box center [402, 218] width 223 height 116
